Goal: Obtain resource: Obtain resource

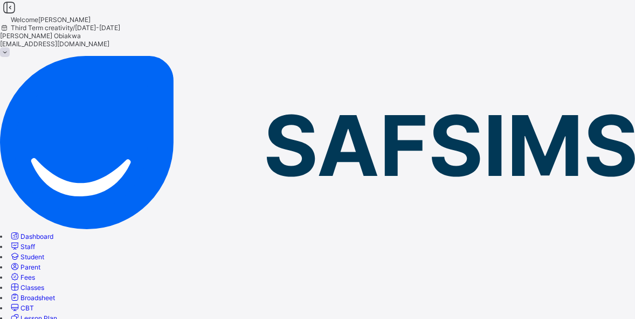
click at [55, 294] on span "Broadsheet" at bounding box center [37, 298] width 34 height 8
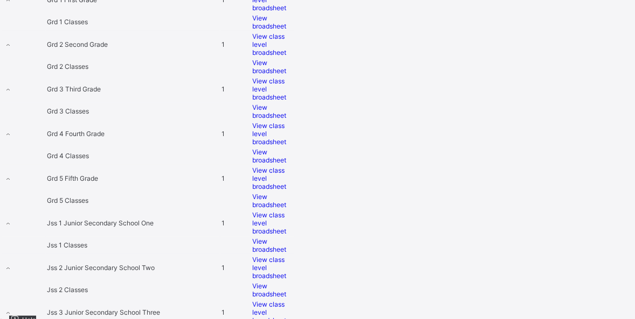
scroll to position [623, 0]
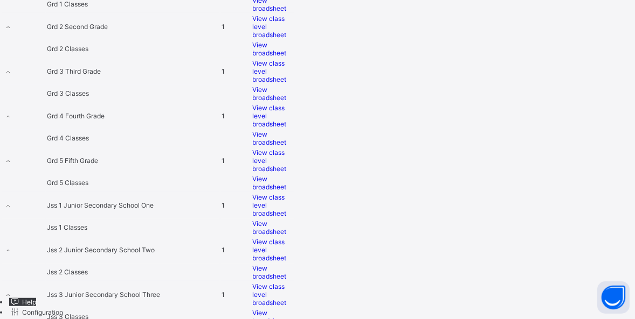
click at [295, 219] on td "View broadsheet" at bounding box center [273, 227] width 43 height 17
click at [631, 87] on div "Select Term Name No. of Classes Actions Creche Pre School 1 Creche Classes View…" at bounding box center [317, 24] width 635 height 607
click at [286, 264] on span "View broadsheet" at bounding box center [269, 272] width 34 height 16
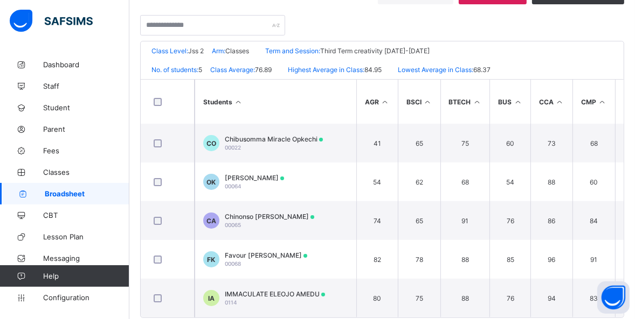
scroll to position [215, 0]
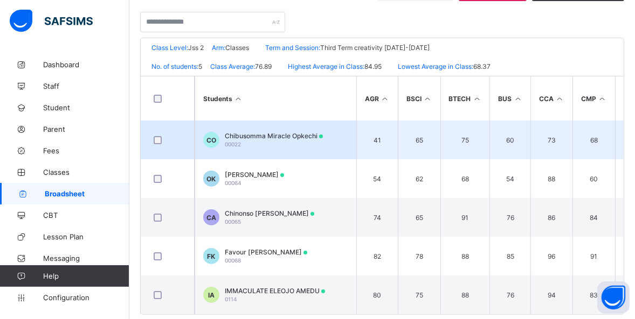
click at [288, 144] on div "Chibusomma Miracle Opkechi 00022" at bounding box center [274, 140] width 98 height 16
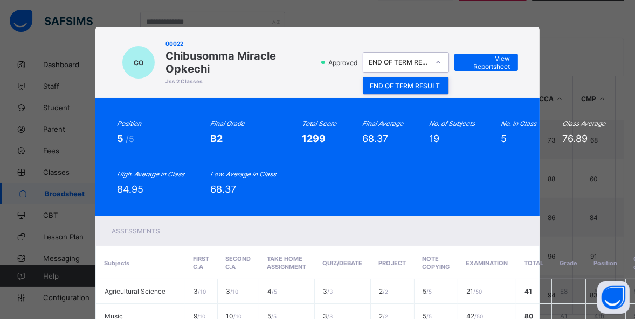
click at [437, 68] on div at bounding box center [438, 62] width 18 height 17
click at [500, 113] on div "Position 5 /5 Final Grade B2 Total Score 1299 Final Average 68.37 No. of Subjec…" at bounding box center [317, 157] width 444 height 119
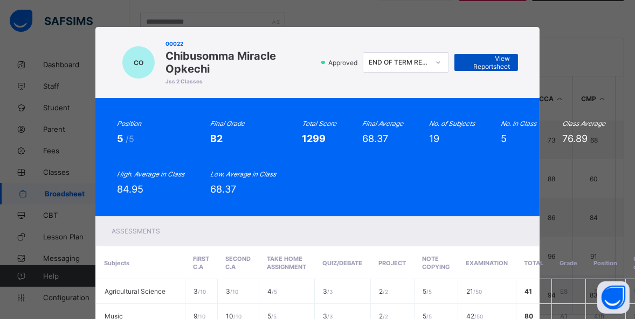
click at [495, 58] on span "View Reportsheet" at bounding box center [485, 62] width 47 height 16
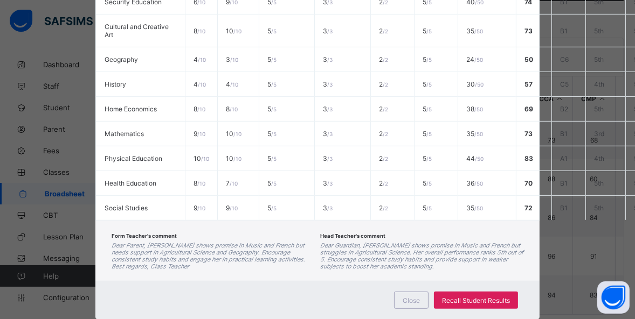
scroll to position [677, 0]
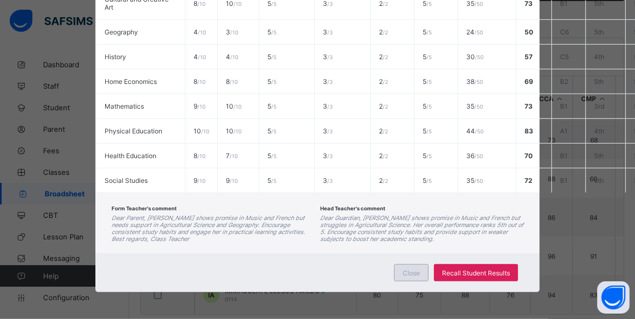
click at [401, 264] on div "Close" at bounding box center [411, 272] width 34 height 17
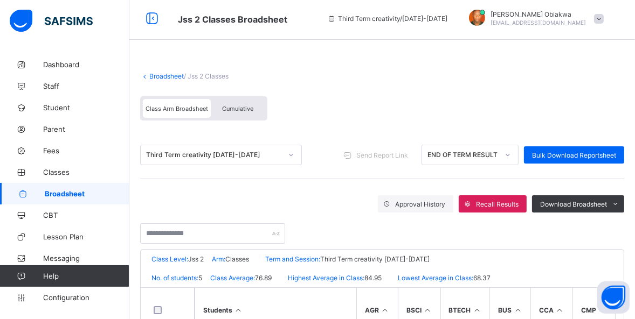
scroll to position [0, 0]
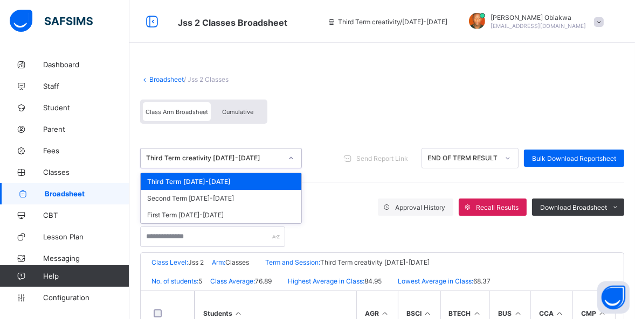
click at [278, 157] on div "Third Term creativity 2024-2025" at bounding box center [214, 159] width 136 height 8
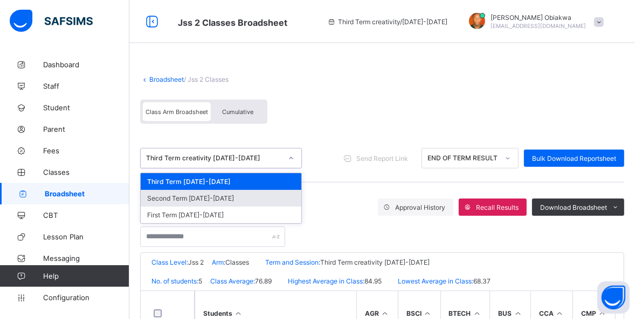
click at [223, 195] on div "Second Term 2024-2025" at bounding box center [221, 198] width 161 height 17
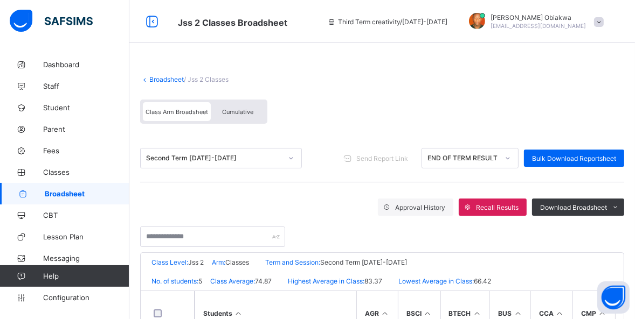
scroll to position [235, 0]
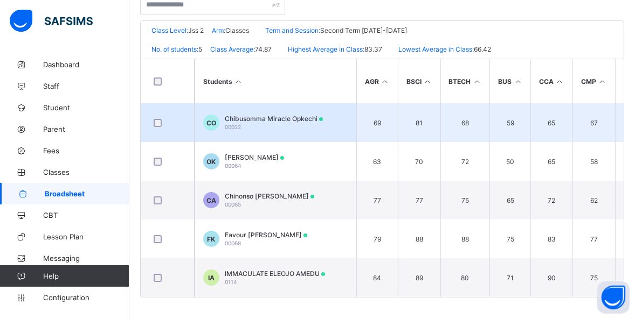
click at [293, 120] on div "Chibusomma Miracle Opkechi 00022" at bounding box center [274, 123] width 98 height 16
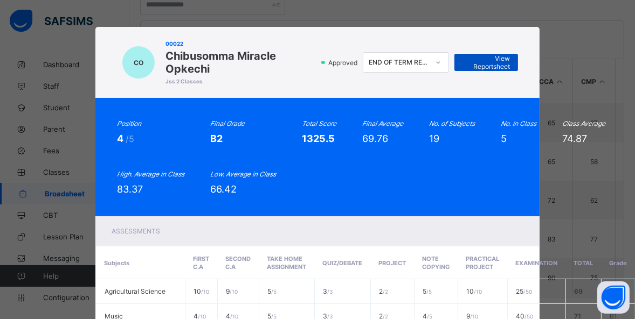
click at [494, 67] on span "View Reportsheet" at bounding box center [485, 62] width 47 height 16
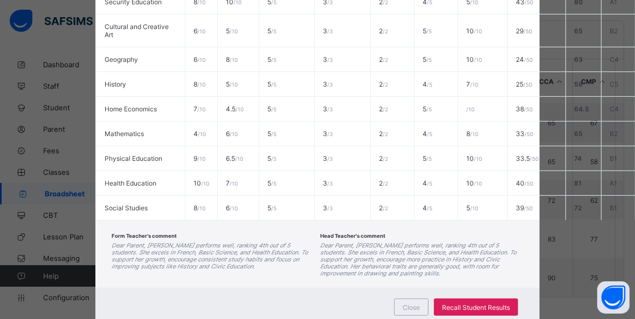
scroll to position [684, 0]
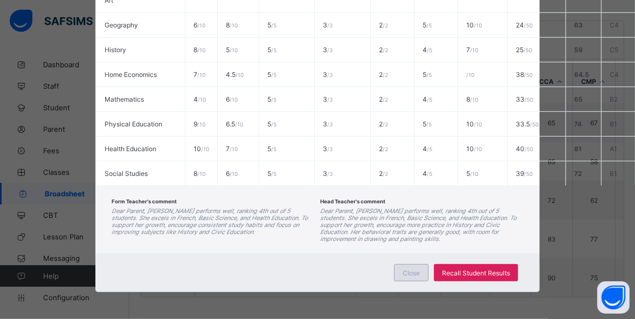
click at [409, 264] on div "Close" at bounding box center [411, 272] width 34 height 17
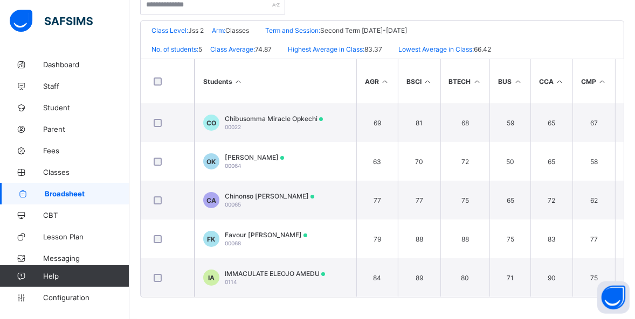
click at [76, 190] on span "Broadsheet" at bounding box center [87, 194] width 85 height 9
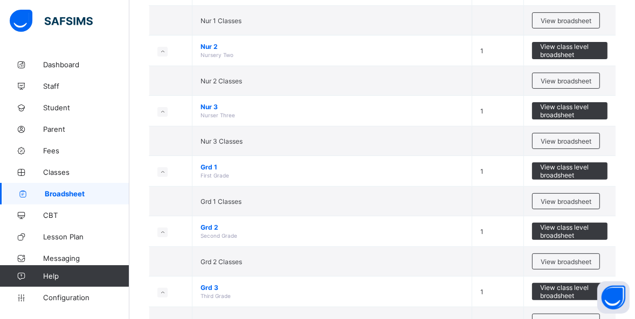
scroll to position [558, 0]
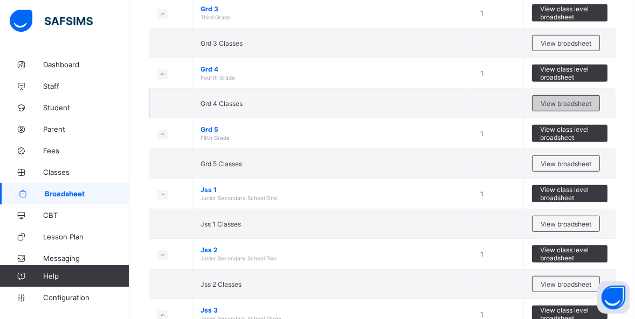
click at [566, 101] on span "View broadsheet" at bounding box center [565, 104] width 51 height 8
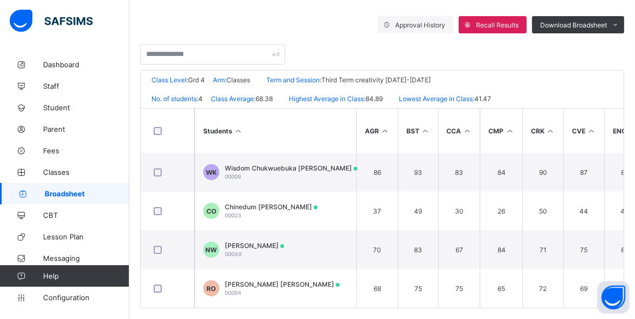
scroll to position [196, 0]
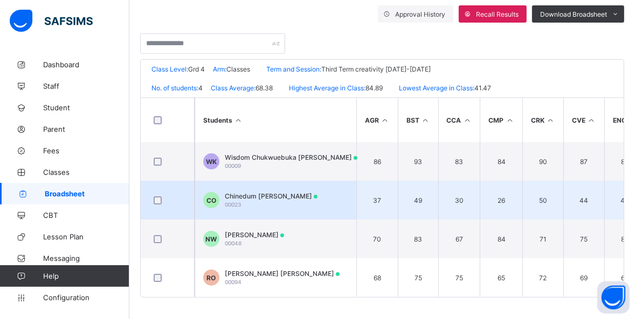
click at [258, 199] on div "Chinedum Daniel Okpechi 00023" at bounding box center [271, 200] width 93 height 16
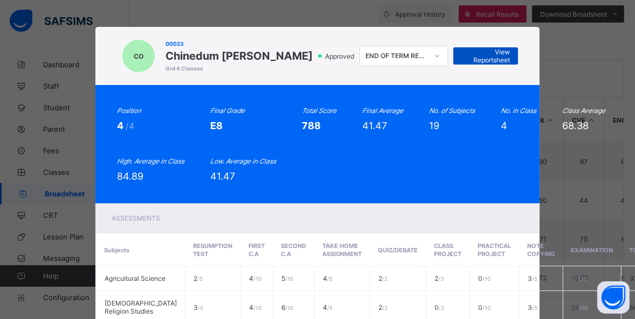
click at [487, 59] on span "View Reportsheet" at bounding box center [485, 56] width 48 height 16
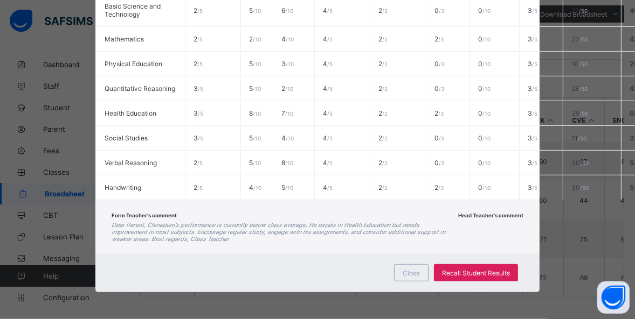
scroll to position [665, 0]
click at [406, 269] on div "Close" at bounding box center [411, 272] width 34 height 17
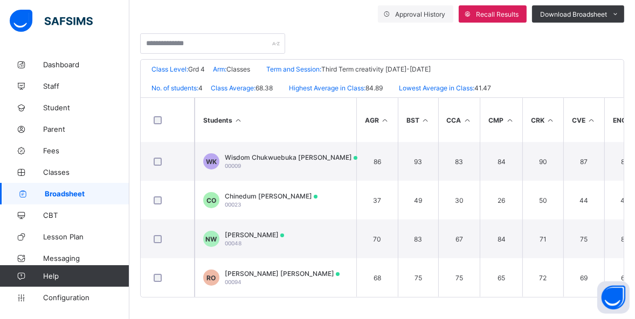
click at [279, 23] on div at bounding box center [382, 38] width 484 height 31
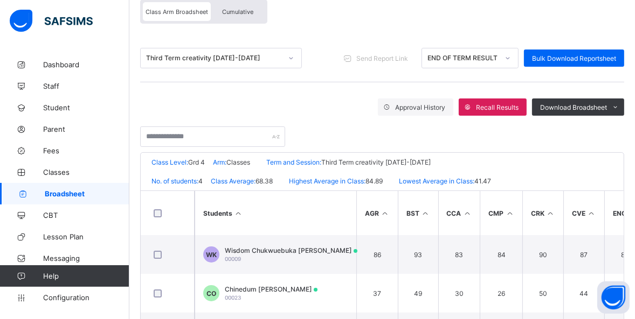
scroll to position [97, 0]
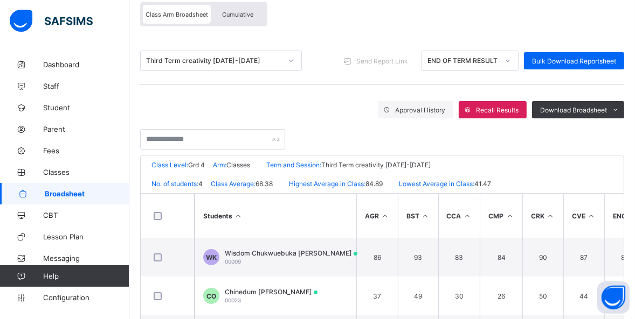
click at [255, 65] on div "Third Term creativity 2024-2025" at bounding box center [211, 60] width 140 height 15
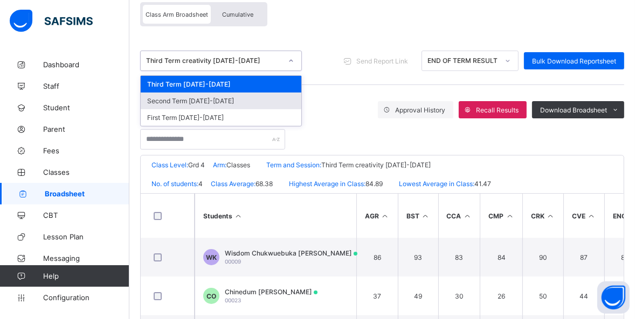
click at [248, 99] on div "Second Term 2024-2025" at bounding box center [221, 101] width 161 height 17
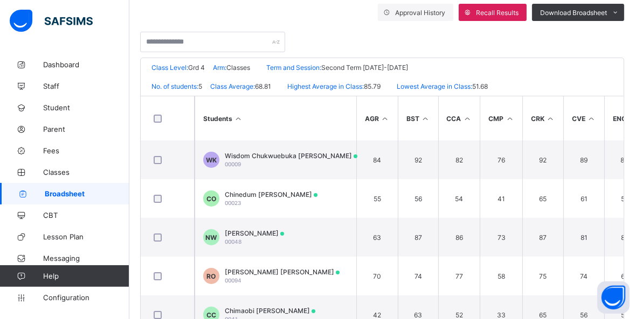
scroll to position [196, 0]
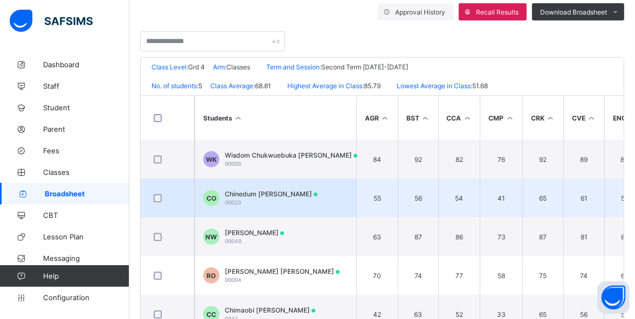
click at [280, 202] on div "Chinedum Daniel Okpechi 00023" at bounding box center [271, 198] width 93 height 16
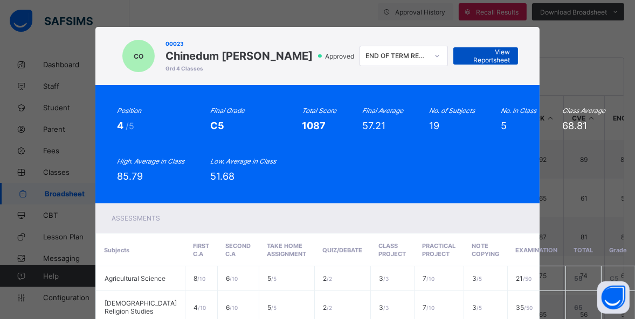
click at [485, 60] on div "View Reportsheet" at bounding box center [485, 55] width 65 height 17
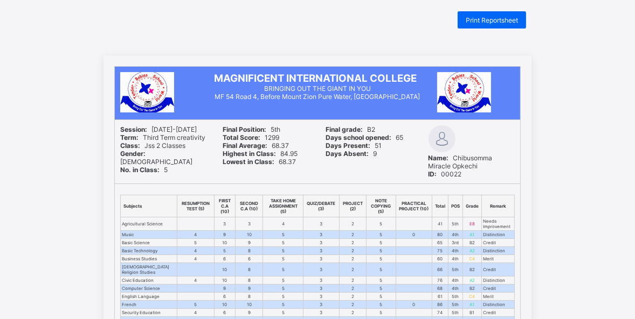
scroll to position [11, 0]
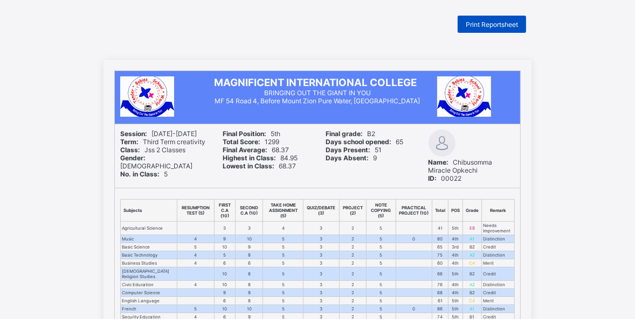
click at [487, 22] on span "Print Reportsheet" at bounding box center [491, 24] width 52 height 8
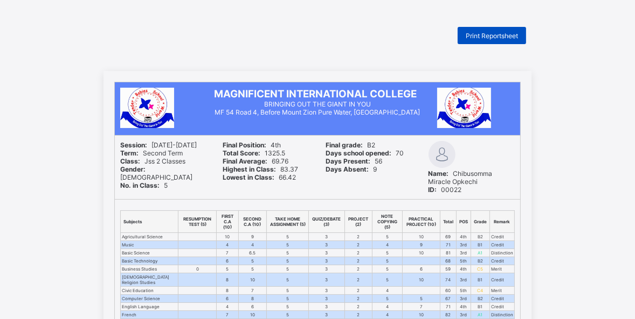
click at [499, 35] on span "Print Reportsheet" at bounding box center [491, 36] width 52 height 8
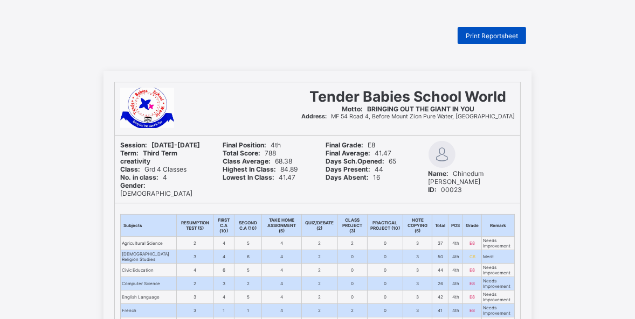
click at [497, 37] on span "Print Reportsheet" at bounding box center [491, 36] width 52 height 8
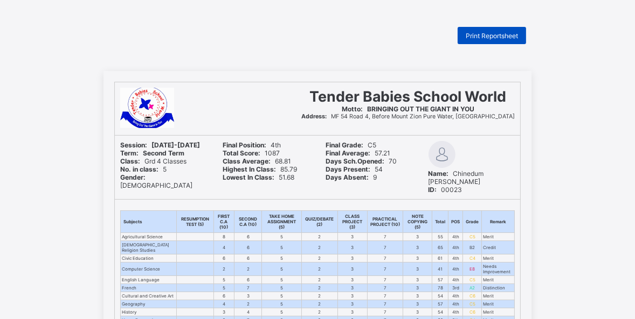
click at [507, 33] on span "Print Reportsheet" at bounding box center [491, 36] width 52 height 8
click at [260, 103] on div at bounding box center [202, 109] width 165 height 42
